Goal: Task Accomplishment & Management: Complete application form

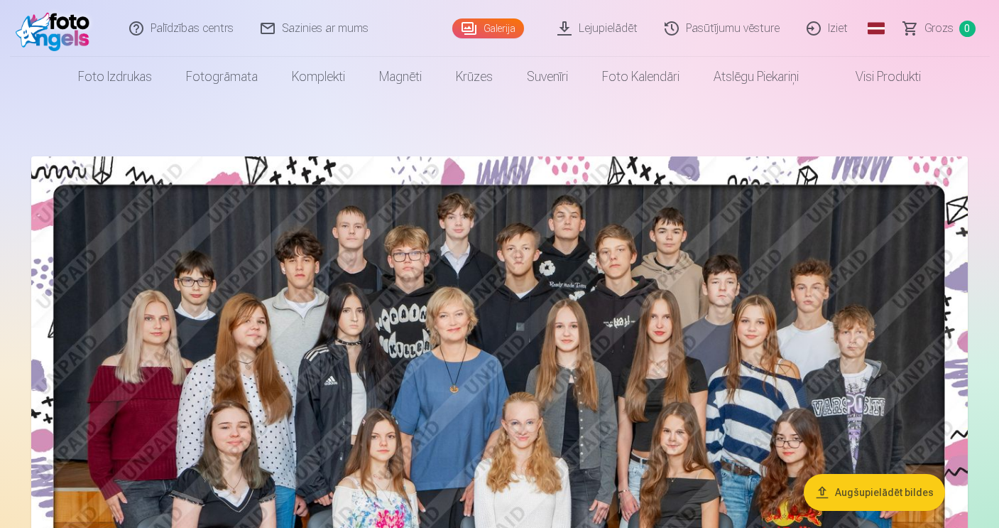
click at [839, 33] on link "Iziet" at bounding box center [828, 28] width 68 height 57
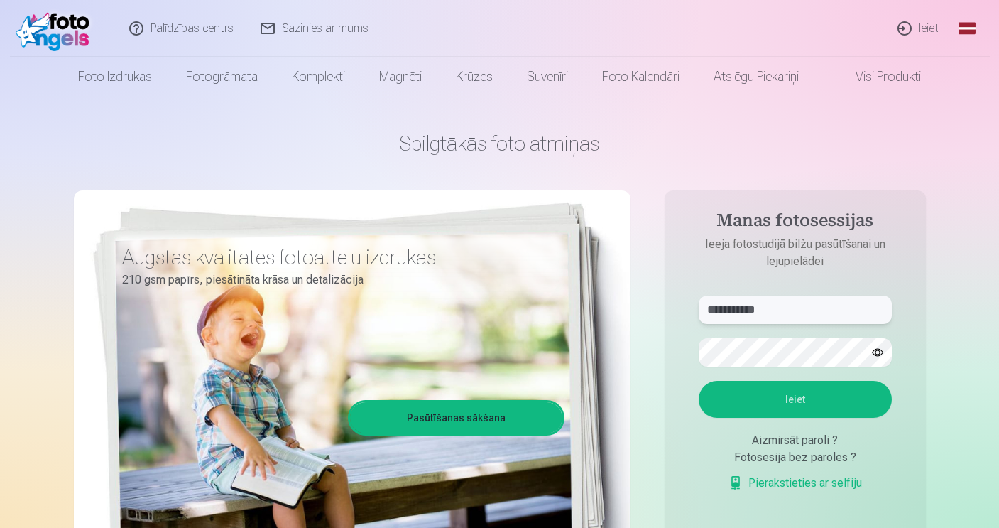
type input "**********"
click at [749, 408] on button "Ieiet" at bounding box center [795, 399] width 193 height 37
